Goal: Task Accomplishment & Management: Use online tool/utility

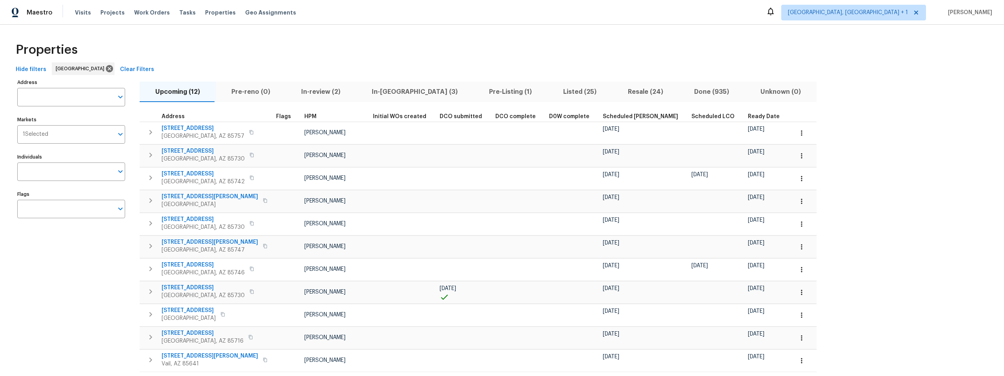
scroll to position [34, 0]
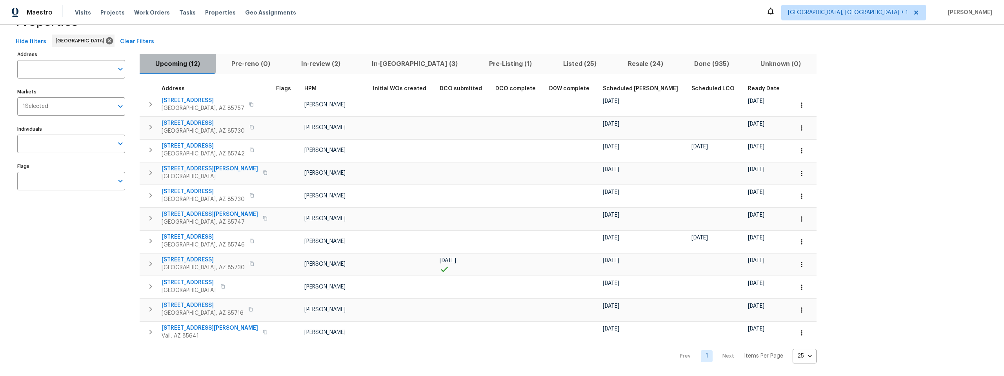
click at [174, 58] on span "Upcoming (12)" at bounding box center [177, 63] width 67 height 11
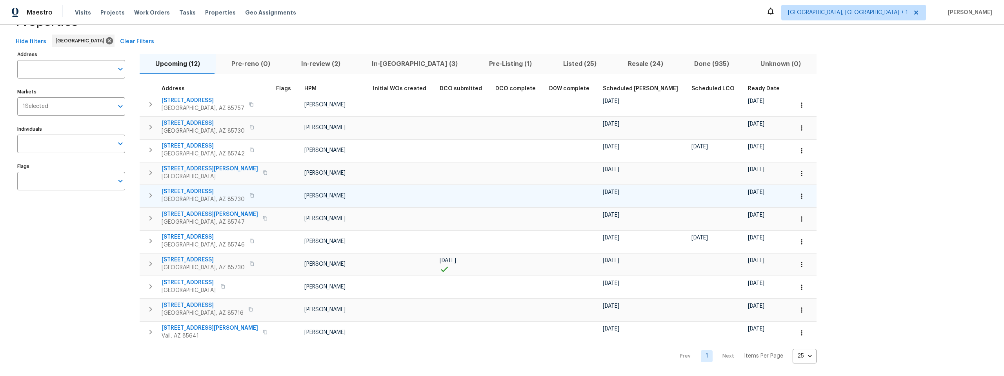
click at [249, 193] on icon "button" at bounding box center [251, 195] width 5 height 5
click at [250, 193] on icon "button" at bounding box center [252, 195] width 4 height 4
